Goal: Transaction & Acquisition: Purchase product/service

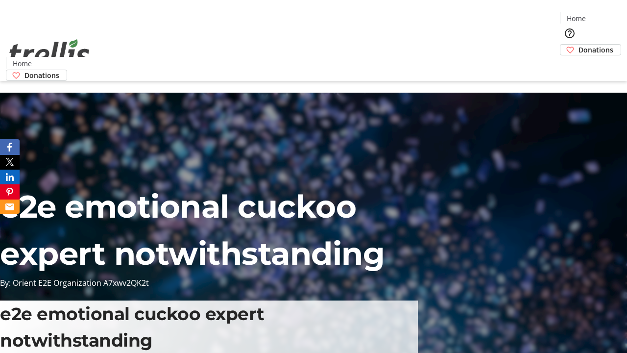
click at [579, 45] on span "Donations" at bounding box center [596, 50] width 35 height 10
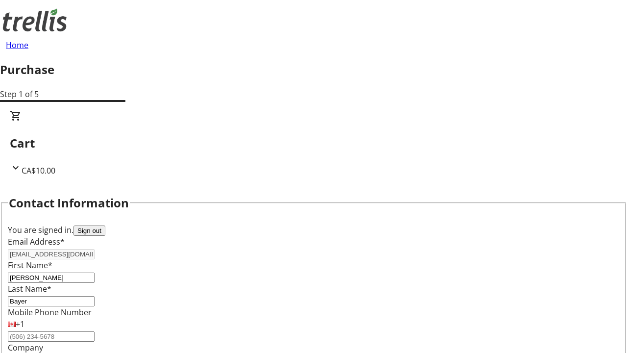
select select "BC"
select select "CA"
